Goal: Check status: Check status

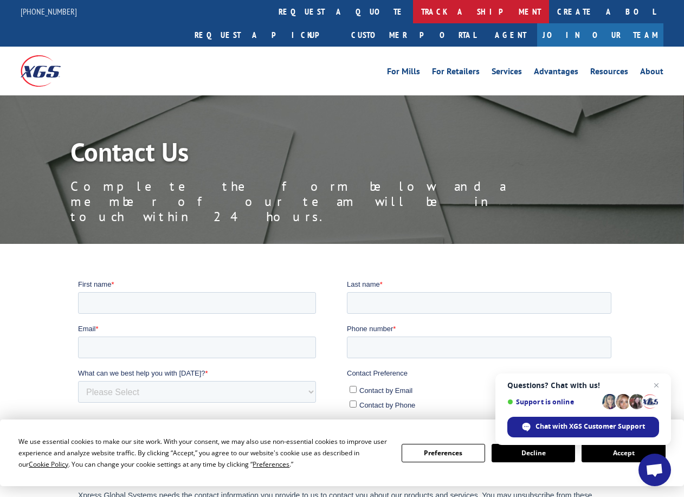
drag, startPoint x: 253, startPoint y: 18, endPoint x: 335, endPoint y: 16, distance: 82.4
click at [270, 19] on link "request a quote" at bounding box center [341, 11] width 142 height 23
click at [413, 16] on link "track a shipment" at bounding box center [481, 11] width 136 height 23
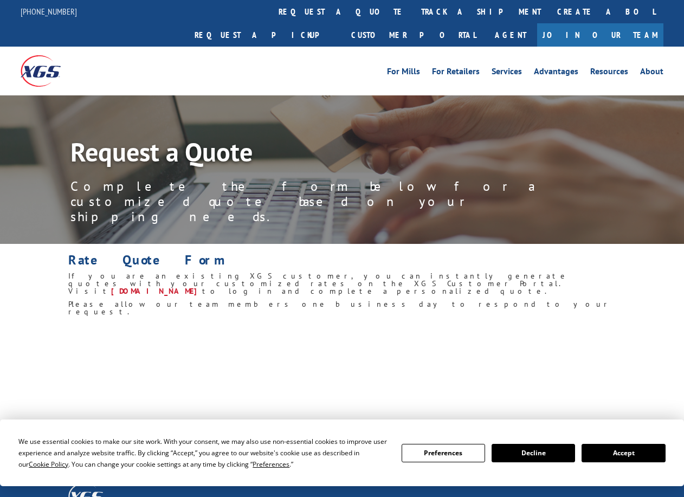
click at [413, 15] on link "track a shipment" at bounding box center [481, 11] width 136 height 23
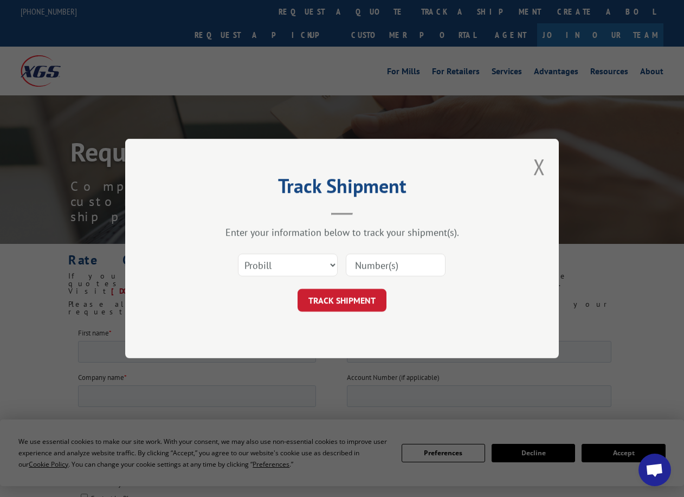
click at [372, 272] on input at bounding box center [396, 264] width 100 height 23
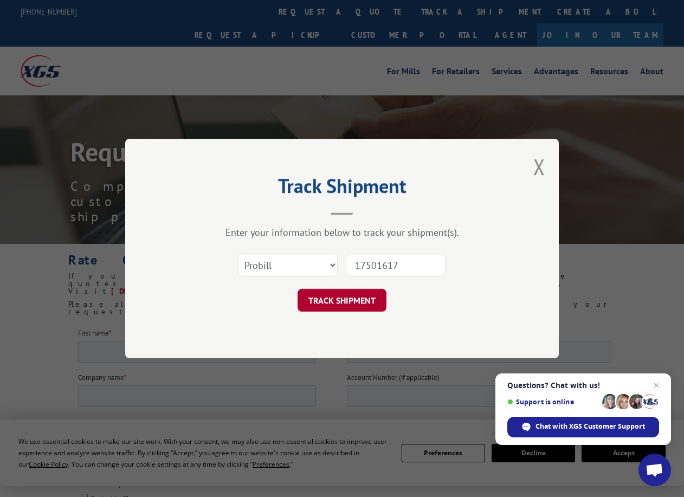
type input "17501617"
click at [340, 302] on button "TRACK SHIPMENT" at bounding box center [341, 300] width 89 height 23
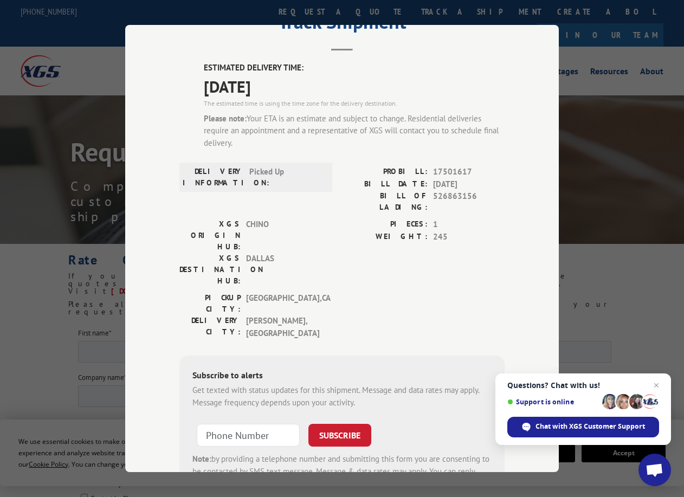
scroll to position [50, 0]
drag, startPoint x: 294, startPoint y: 119, endPoint x: 424, endPoint y: 147, distance: 133.5
click at [399, 141] on div "Please note: Your ETA is an estimate and subject to change. Residential deliver…" at bounding box center [354, 131] width 301 height 37
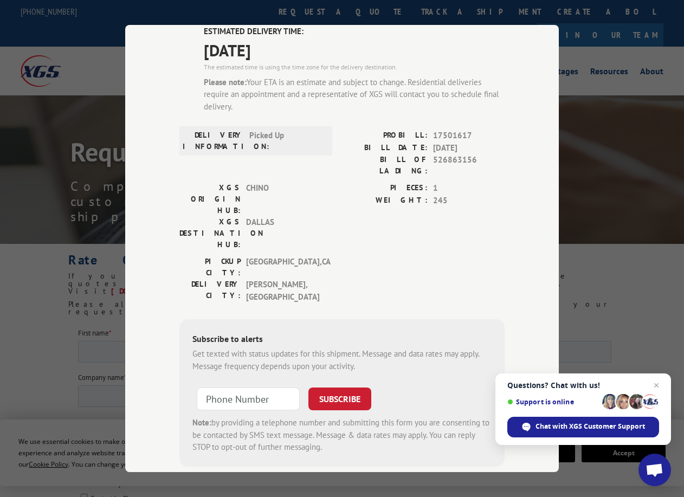
scroll to position [86, 0]
click at [273, 388] on input "+1 (___) ___-____" at bounding box center [248, 399] width 103 height 23
type input "+1 (469) 441-9014"
click at [331, 388] on button "SUBSCRIBE" at bounding box center [339, 399] width 63 height 23
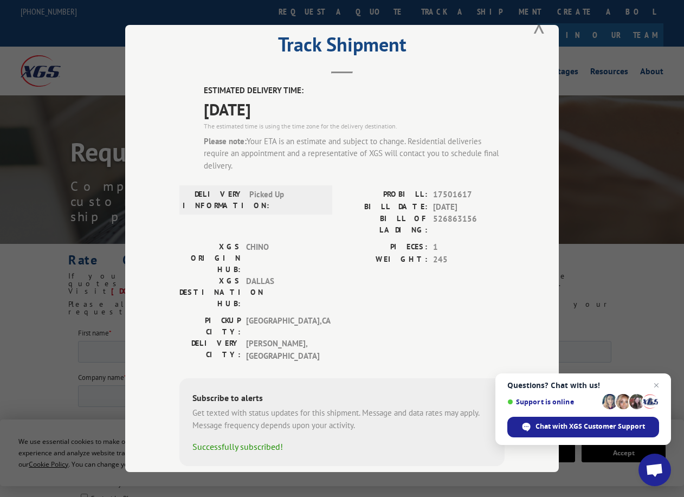
click at [381, 222] on label "BILL OF LADING:" at bounding box center [385, 224] width 86 height 23
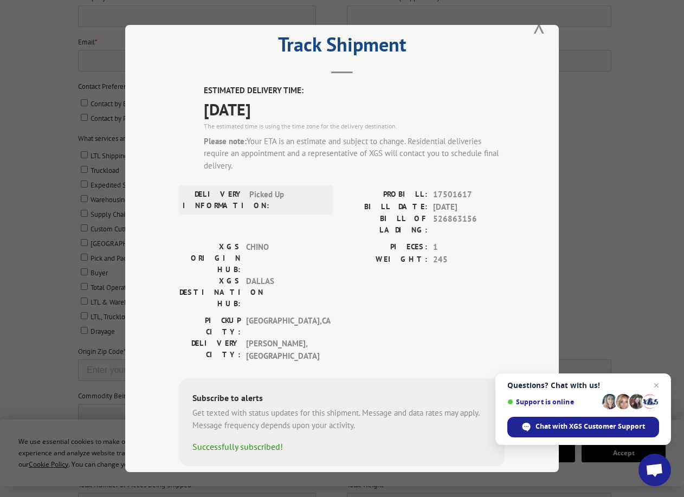
scroll to position [380, 0]
